Goal: Transaction & Acquisition: Purchase product/service

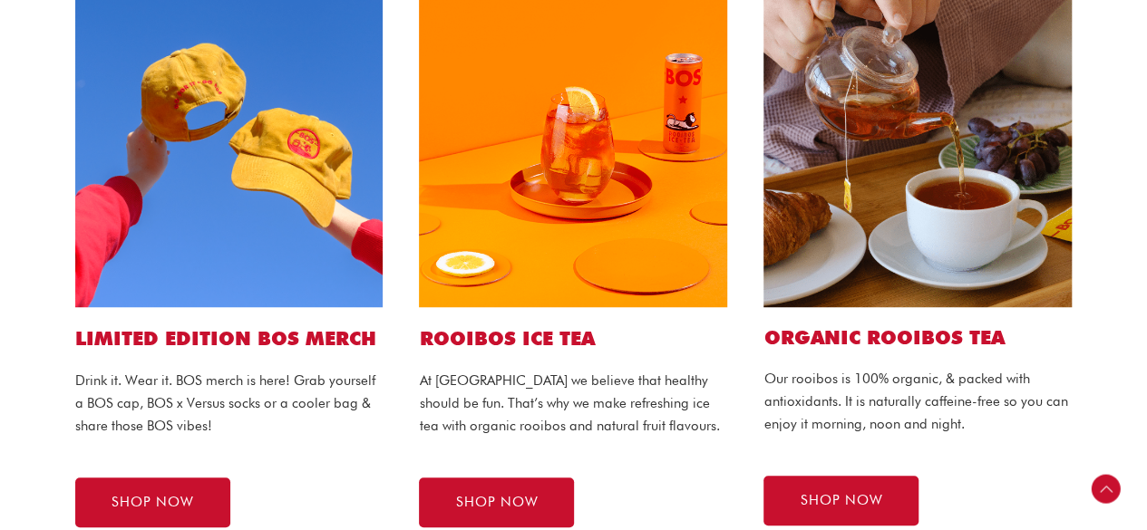
scroll to position [568, 0]
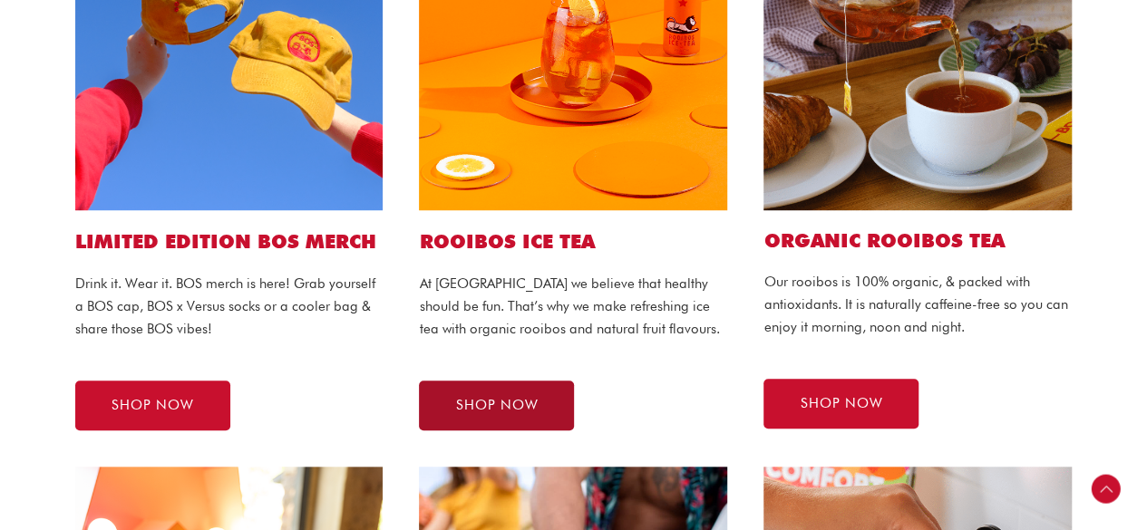
click at [517, 409] on span "SHOP NOW" at bounding box center [496, 406] width 83 height 14
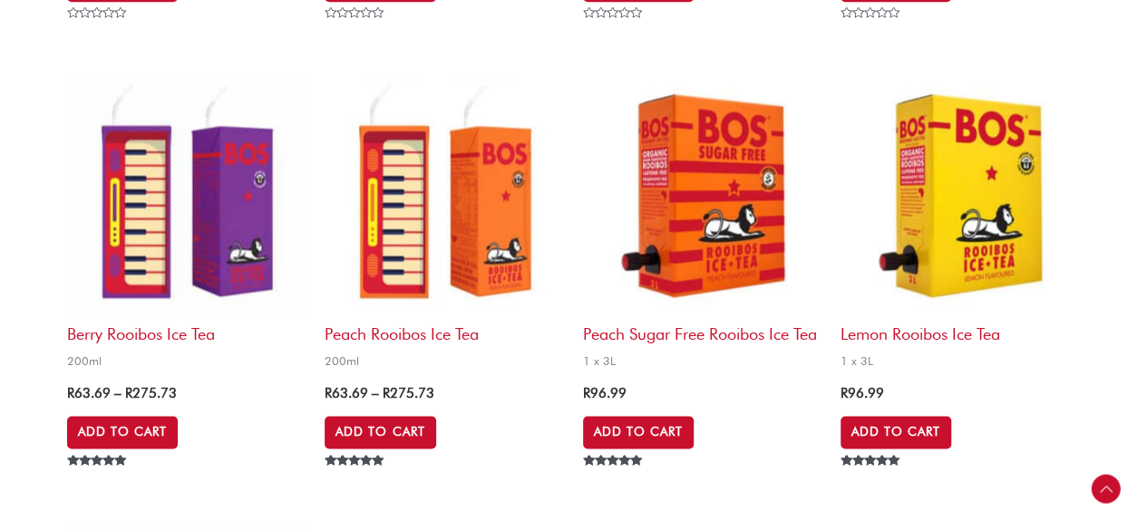
scroll to position [611, 0]
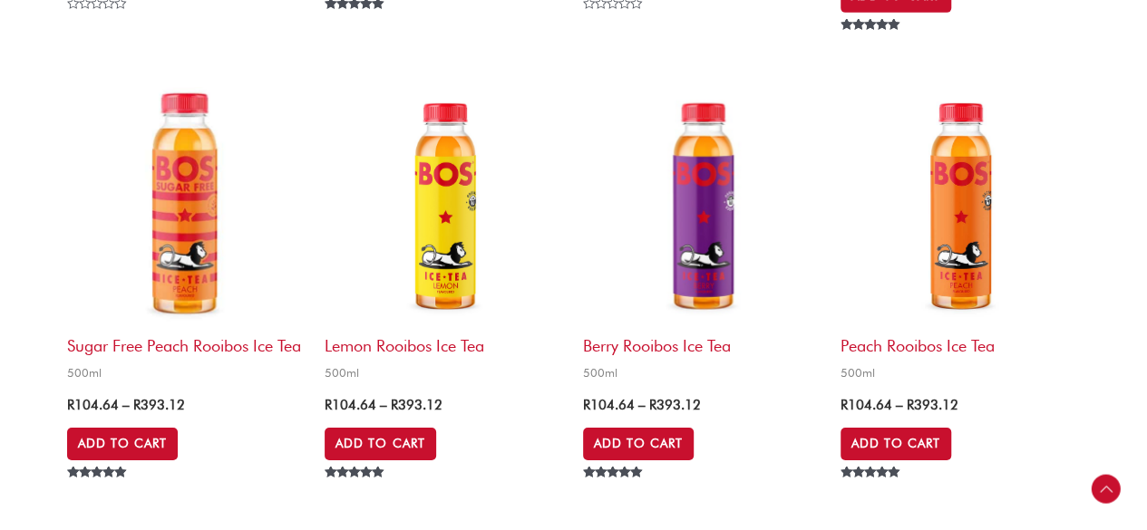
scroll to position [2849, 0]
